Goal: Task Accomplishment & Management: Use online tool/utility

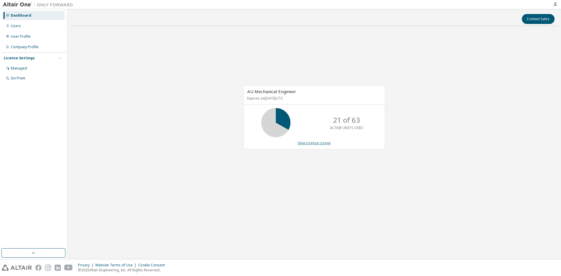
click at [328, 144] on link "View License Usage" at bounding box center [314, 142] width 33 height 5
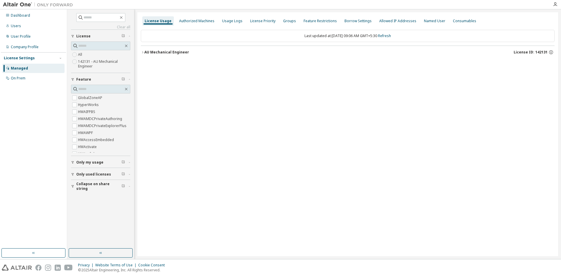
click at [151, 54] on div "AU Mechanical Engineer" at bounding box center [166, 52] width 45 height 5
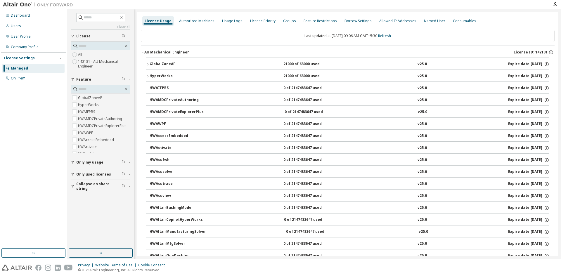
click at [156, 62] on div "GlobalZoneAP" at bounding box center [176, 64] width 53 height 5
